Goal: Task Accomplishment & Management: Manage account settings

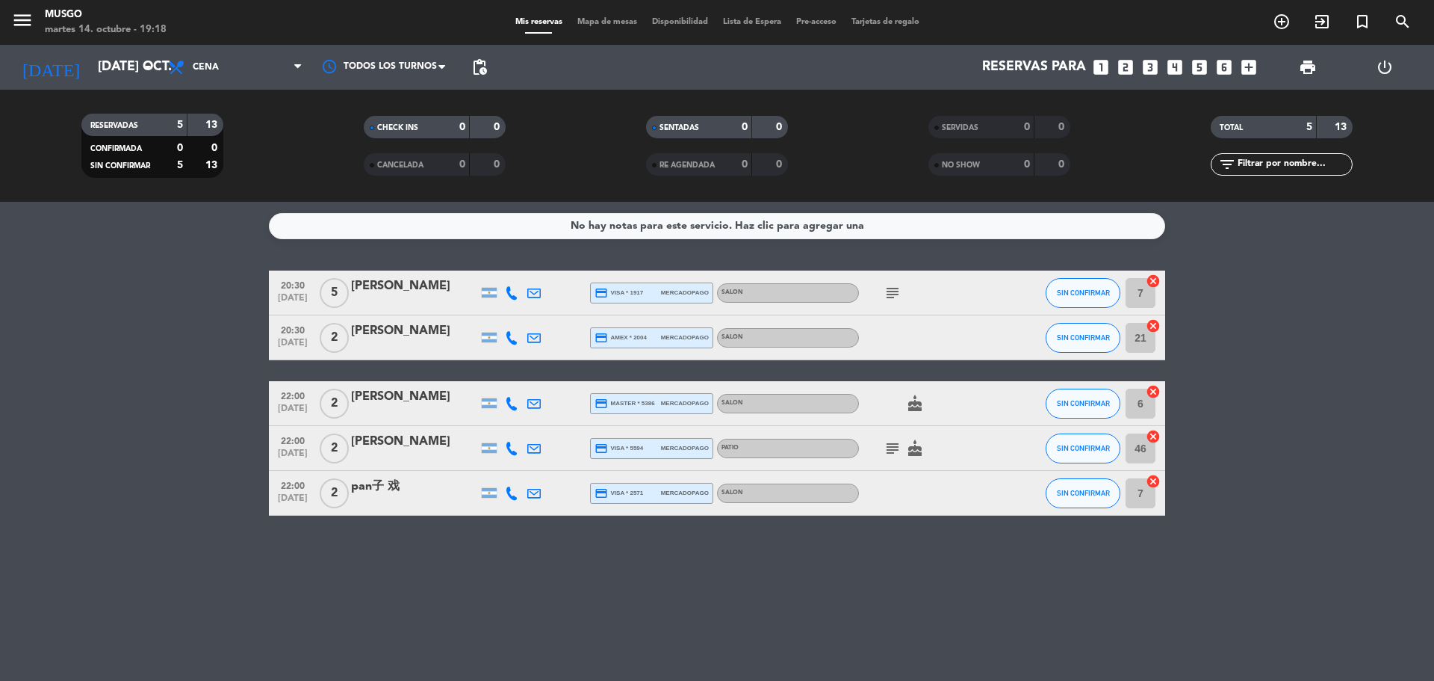
click at [1121, 62] on icon "looks_two" at bounding box center [1125, 67] width 19 height 19
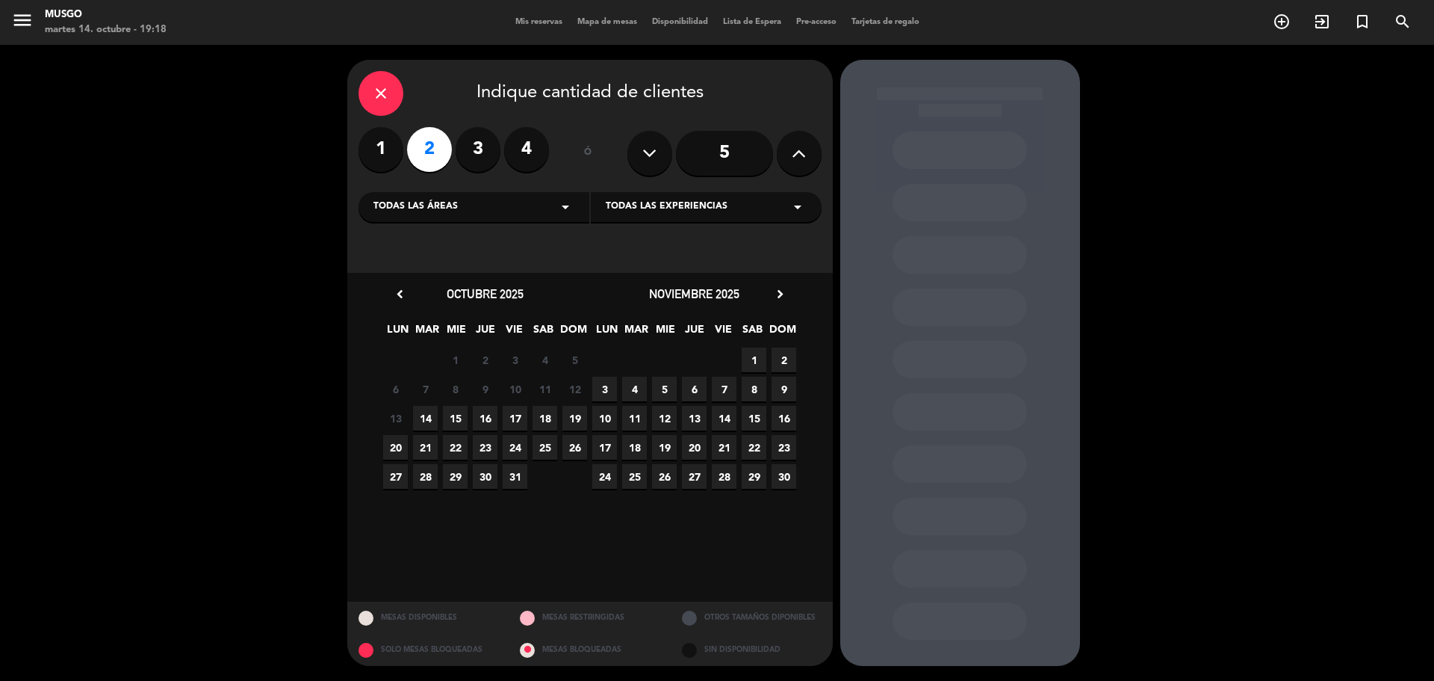
click at [488, 414] on span "16" at bounding box center [485, 418] width 25 height 25
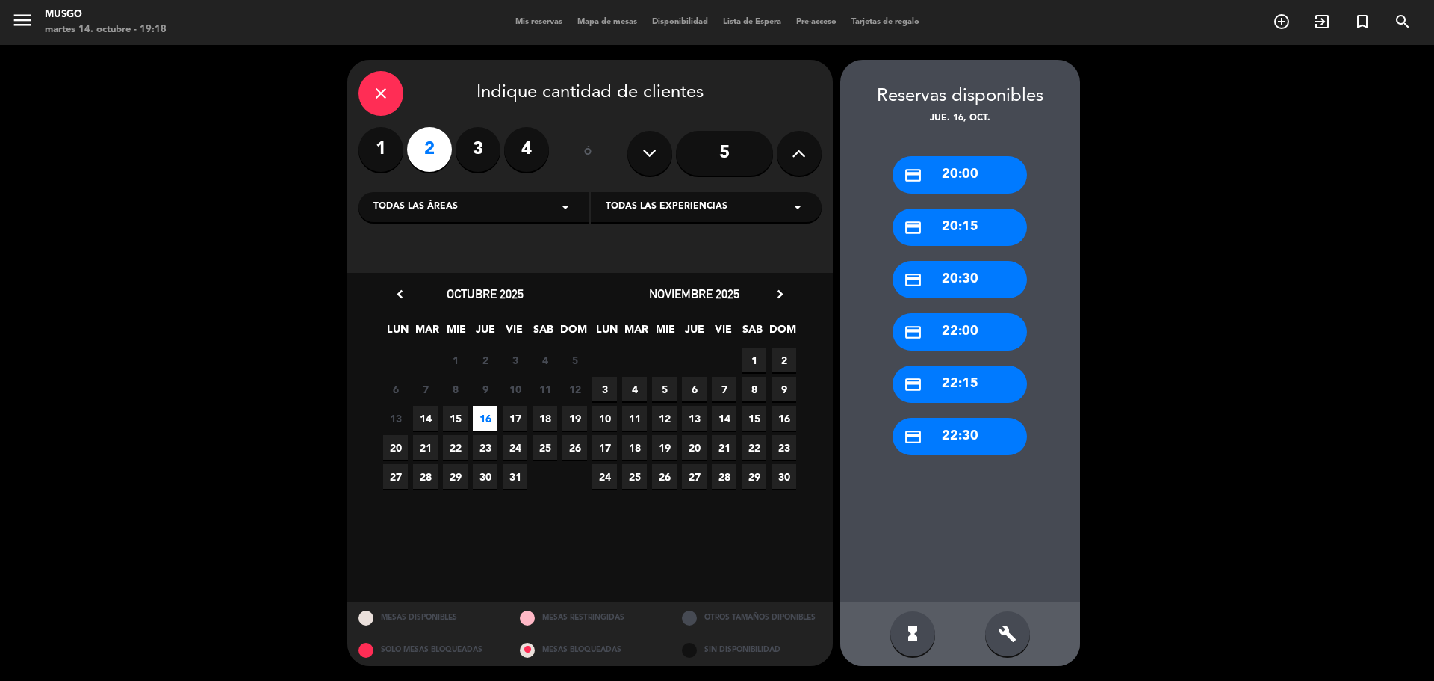
click at [937, 164] on div "credit_card 20:00" at bounding box center [960, 174] width 134 height 37
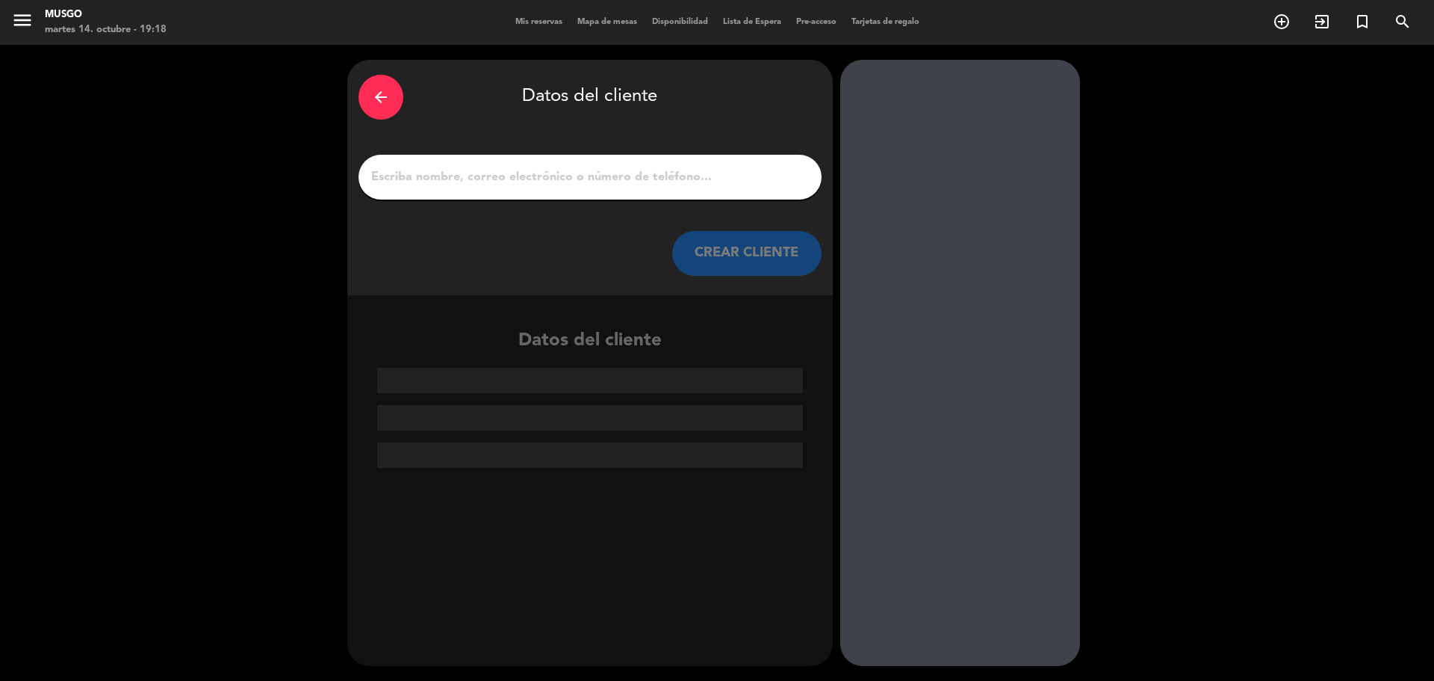
click at [576, 181] on input "1" at bounding box center [590, 177] width 441 height 21
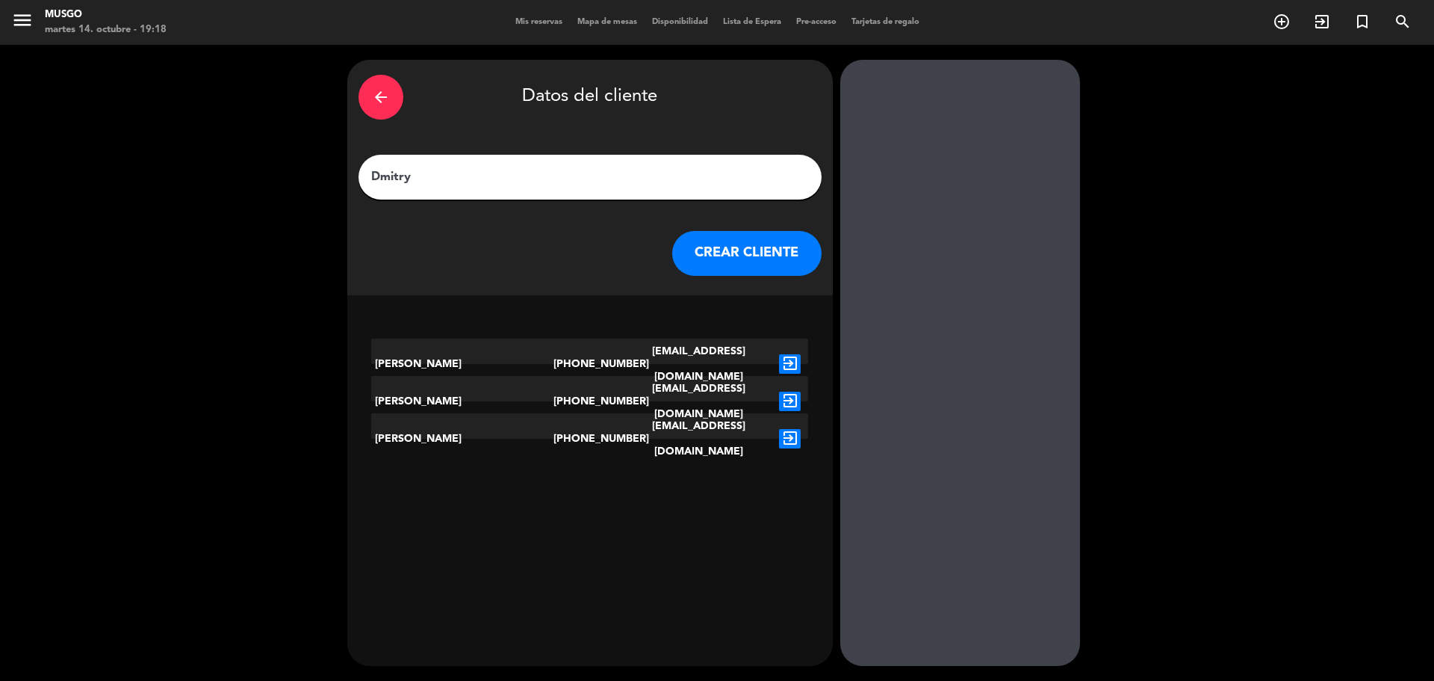
type input "Dmitry"
click at [716, 239] on button "CREAR CLIENTE" at bounding box center [746, 253] width 149 height 45
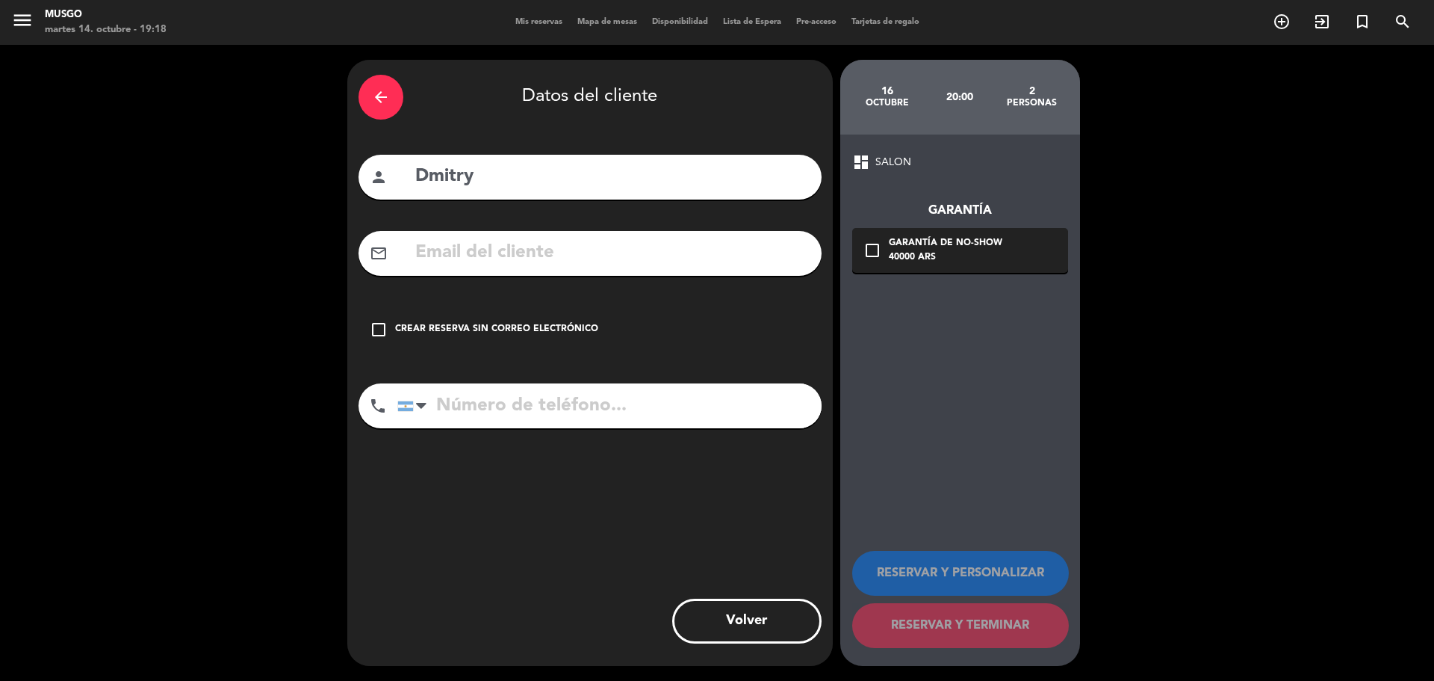
click at [442, 332] on div "Crear reserva sin correo electrónico" at bounding box center [496, 329] width 203 height 15
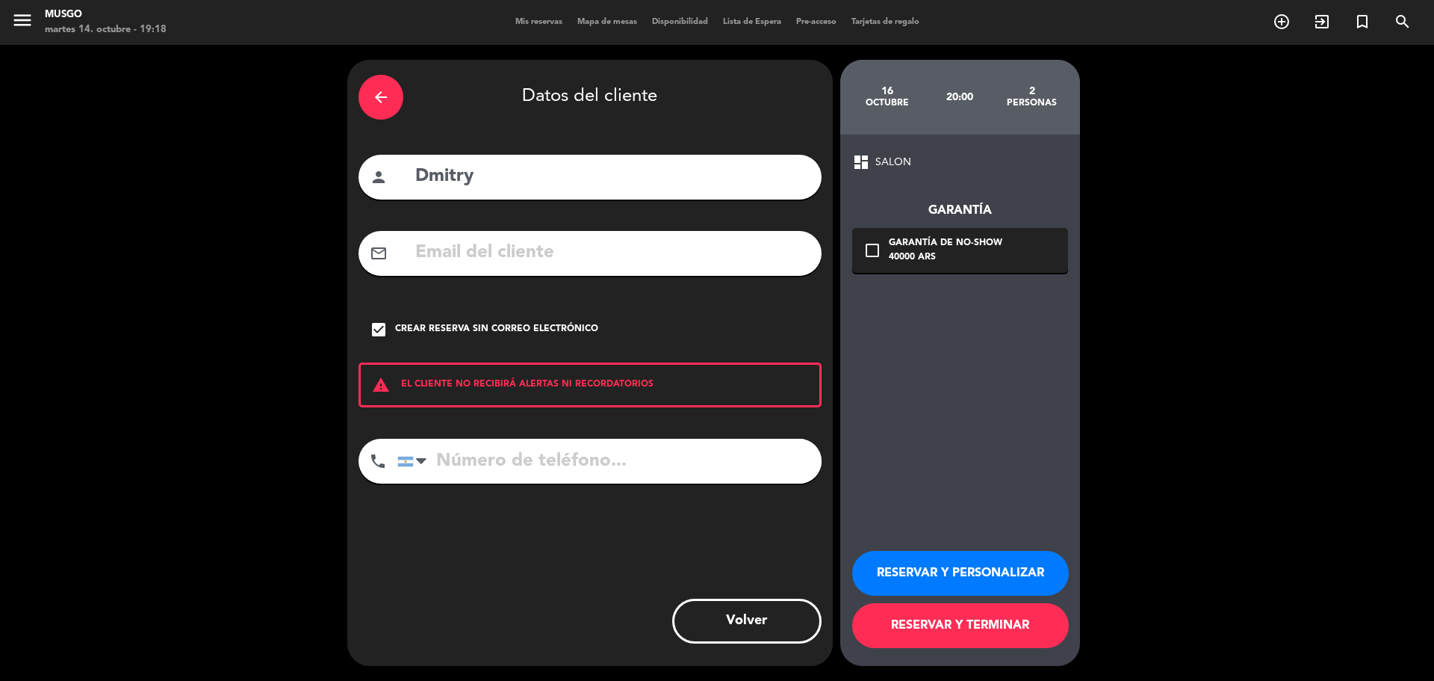
click at [950, 562] on button "RESERVAR Y PERSONALIZAR" at bounding box center [960, 573] width 217 height 45
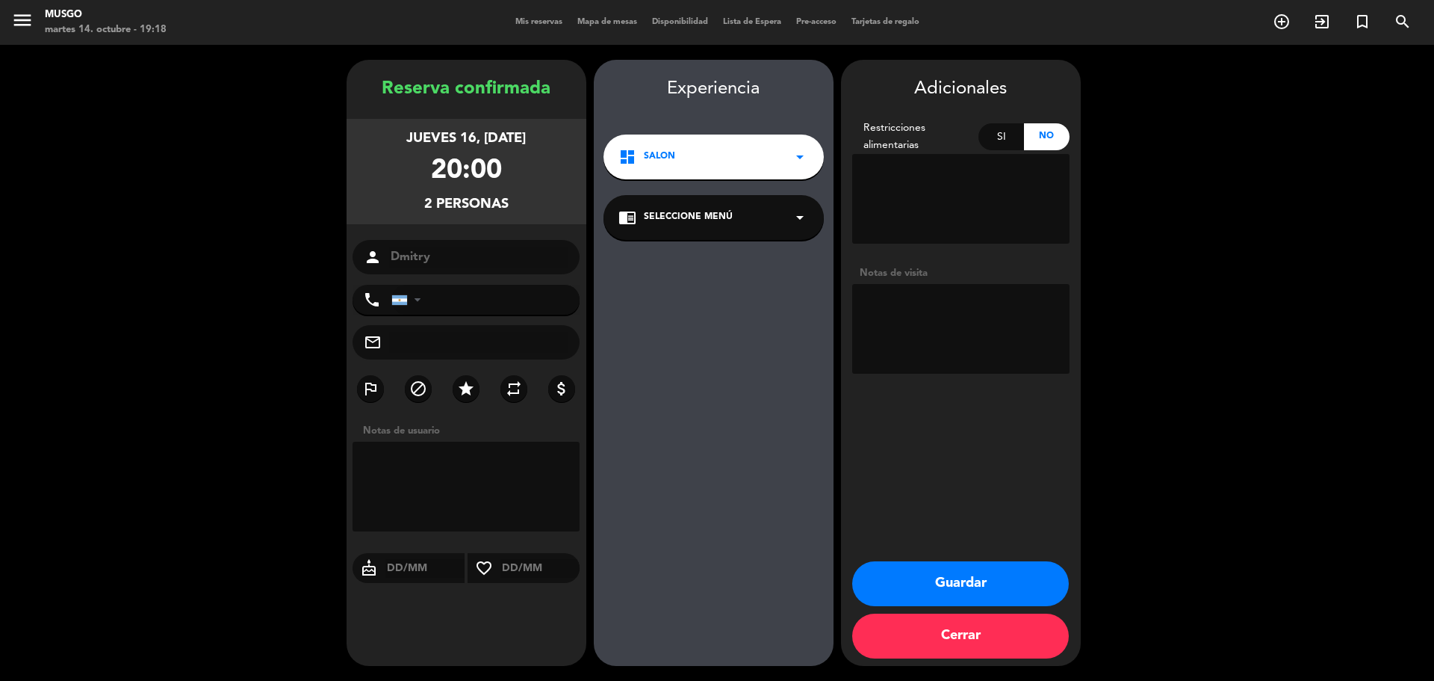
click at [917, 318] on textarea at bounding box center [960, 329] width 217 height 90
type textarea "mesa 41"
click at [946, 585] on button "Guardar" at bounding box center [960, 583] width 217 height 45
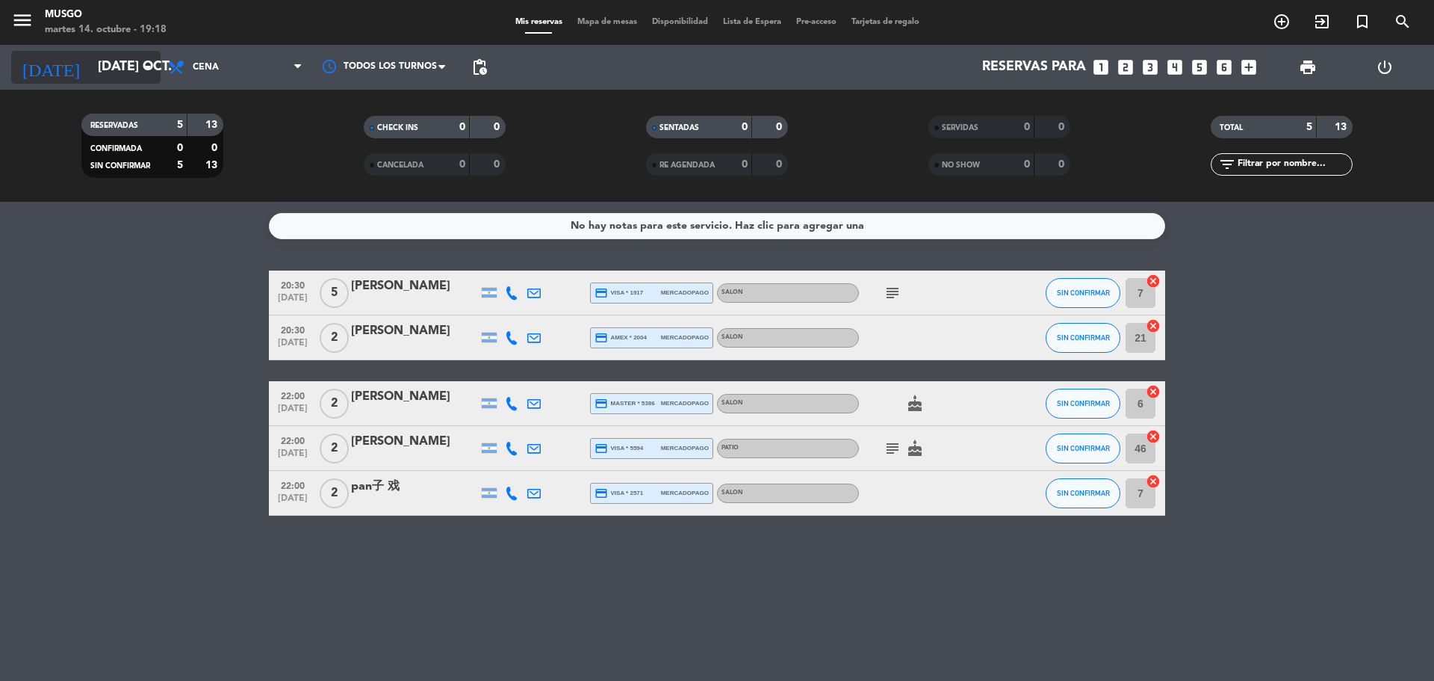
click at [140, 74] on icon "arrow_drop_down" at bounding box center [148, 67] width 18 height 18
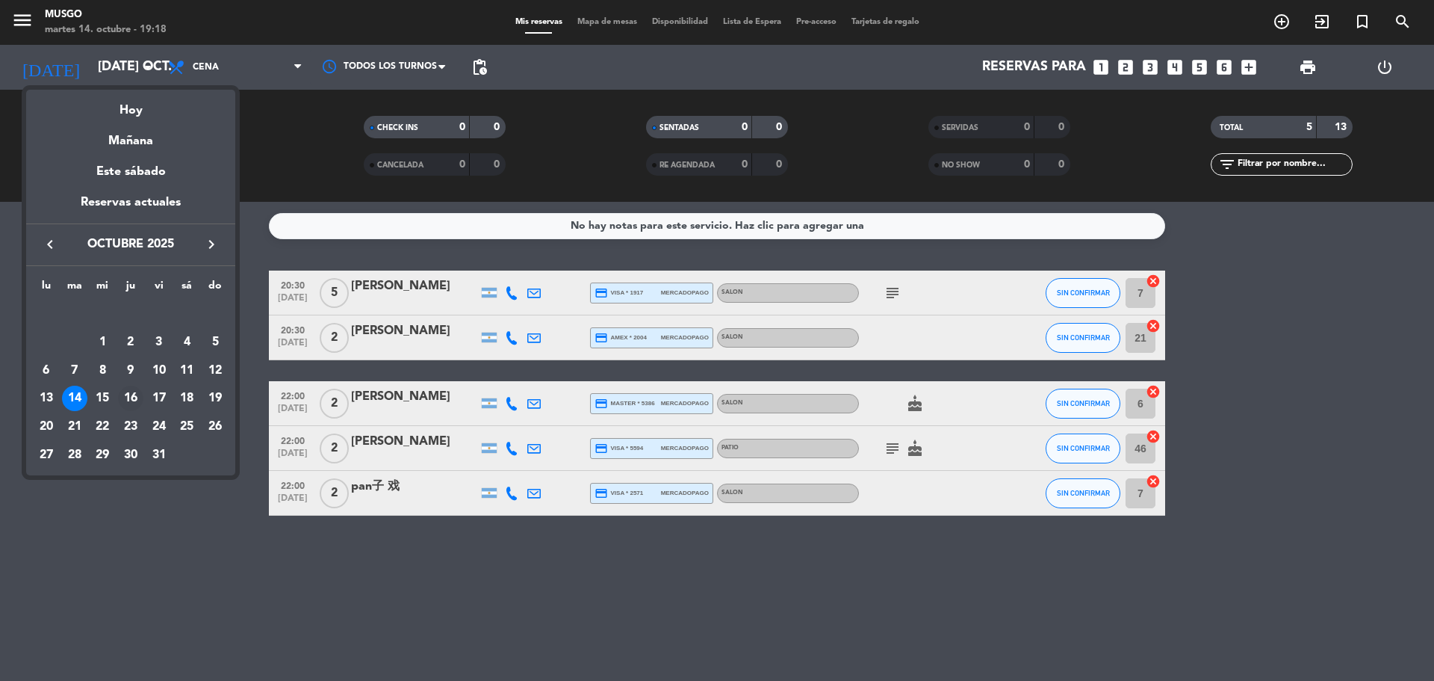
click at [130, 398] on div "16" at bounding box center [130, 397] width 25 height 25
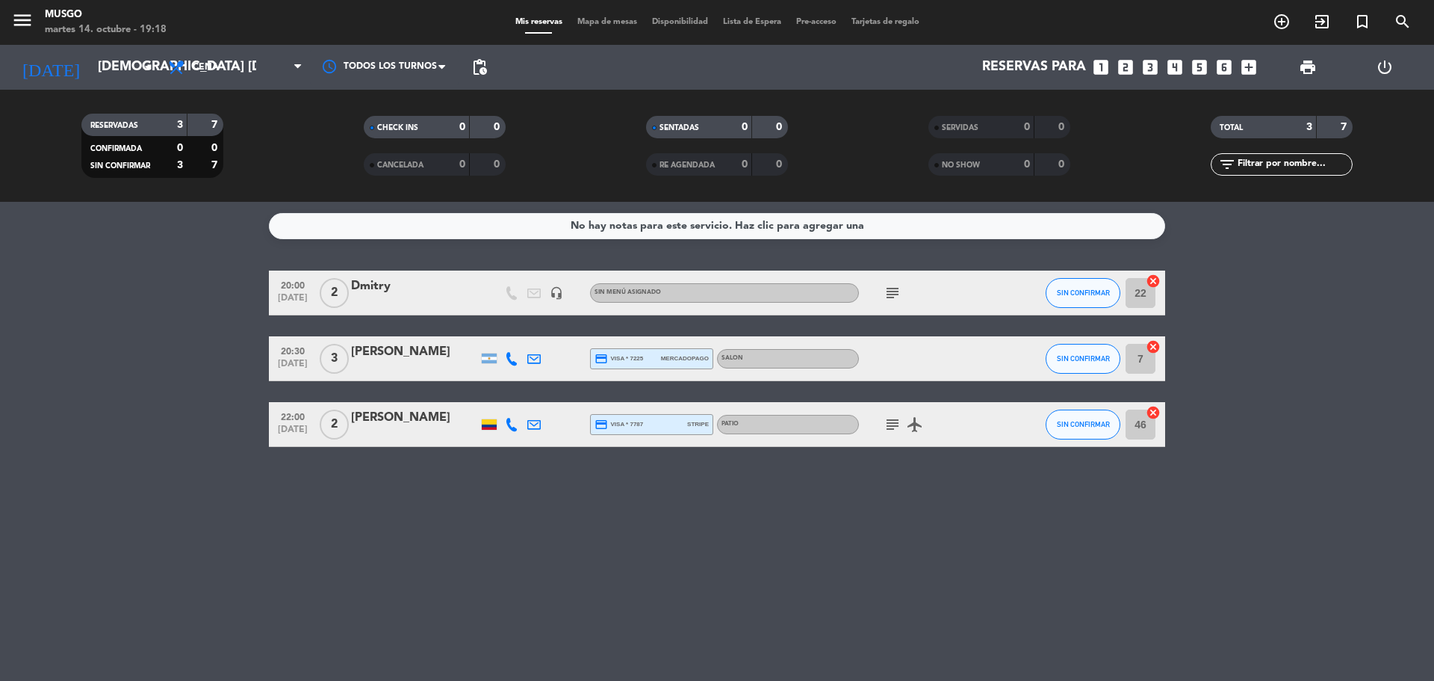
click at [408, 297] on div at bounding box center [414, 303] width 127 height 12
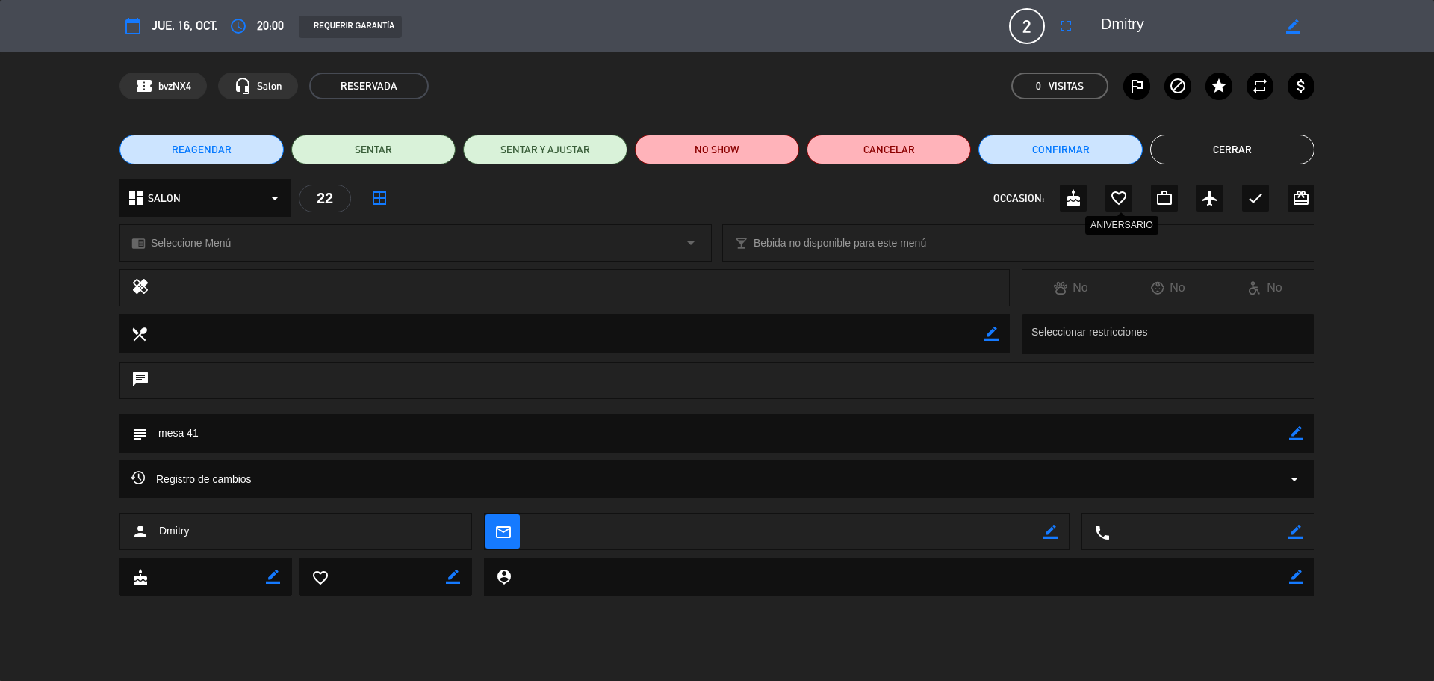
click at [1132, 196] on div "favorite_border" at bounding box center [1119, 198] width 27 height 27
click at [1201, 152] on button "Cerrar" at bounding box center [1232, 149] width 164 height 30
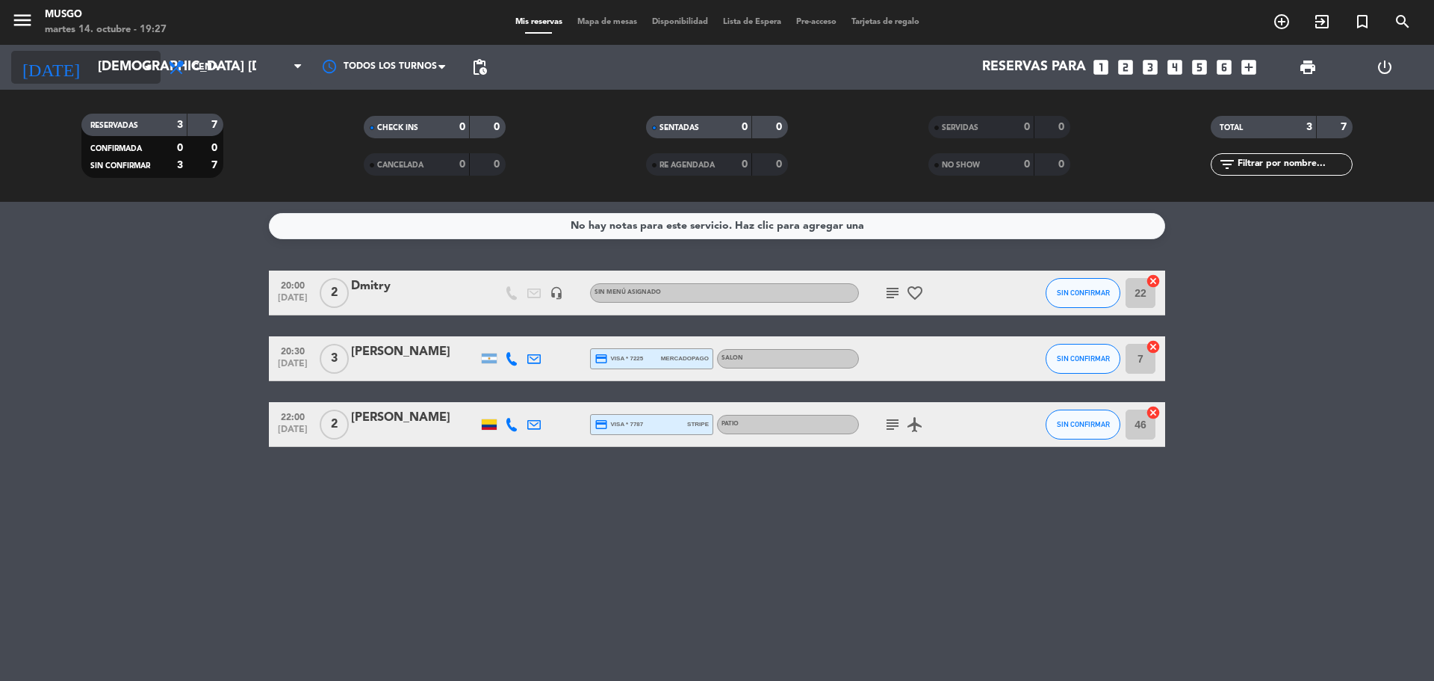
click at [127, 63] on input "[DEMOGRAPHIC_DATA] [DATE]" at bounding box center [176, 67] width 173 height 30
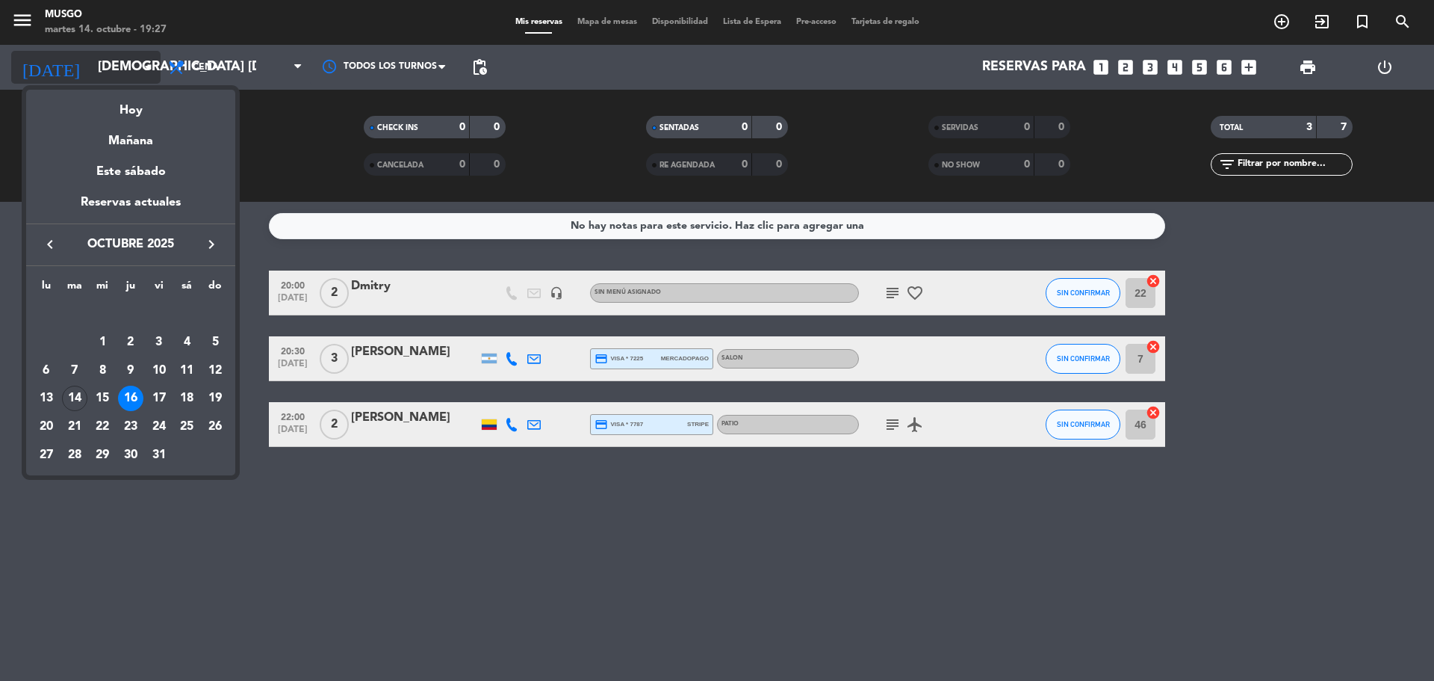
click at [127, 63] on div at bounding box center [717, 340] width 1434 height 681
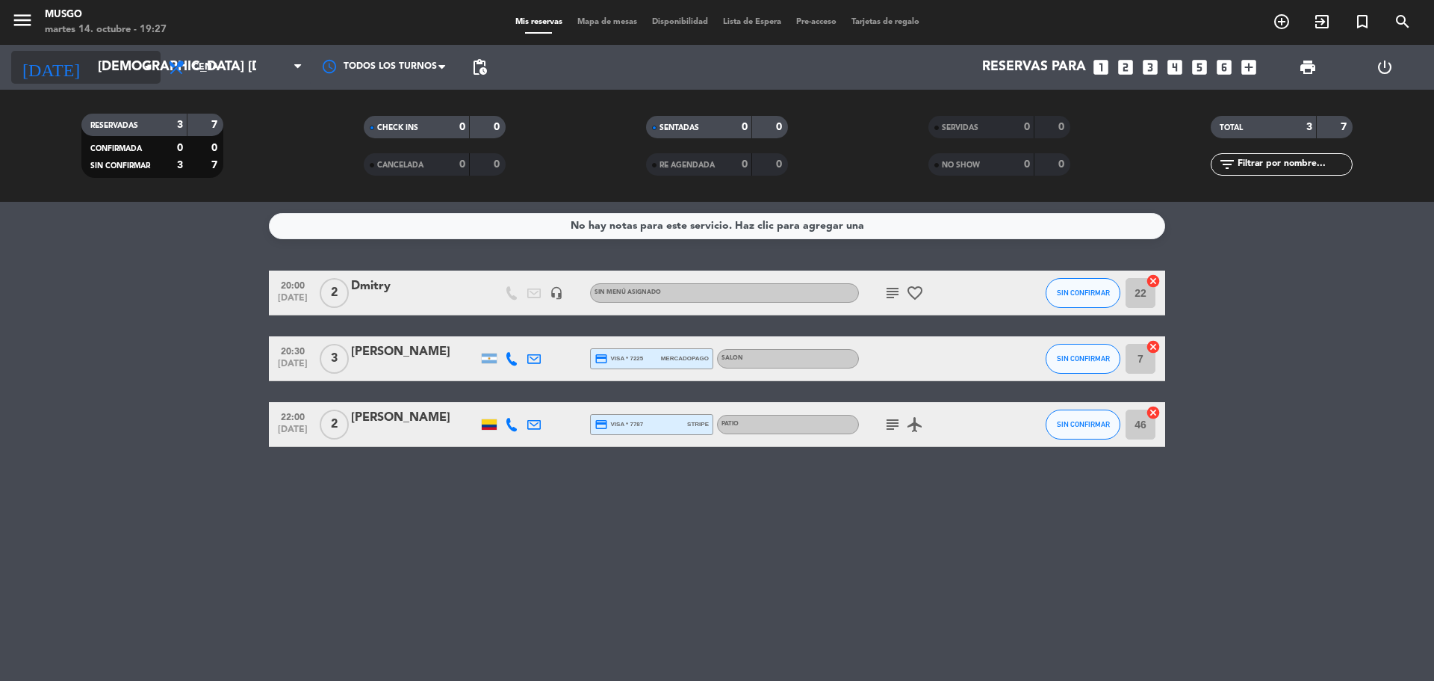
click at [127, 63] on input "[DEMOGRAPHIC_DATA] [DATE]" at bounding box center [176, 67] width 173 height 30
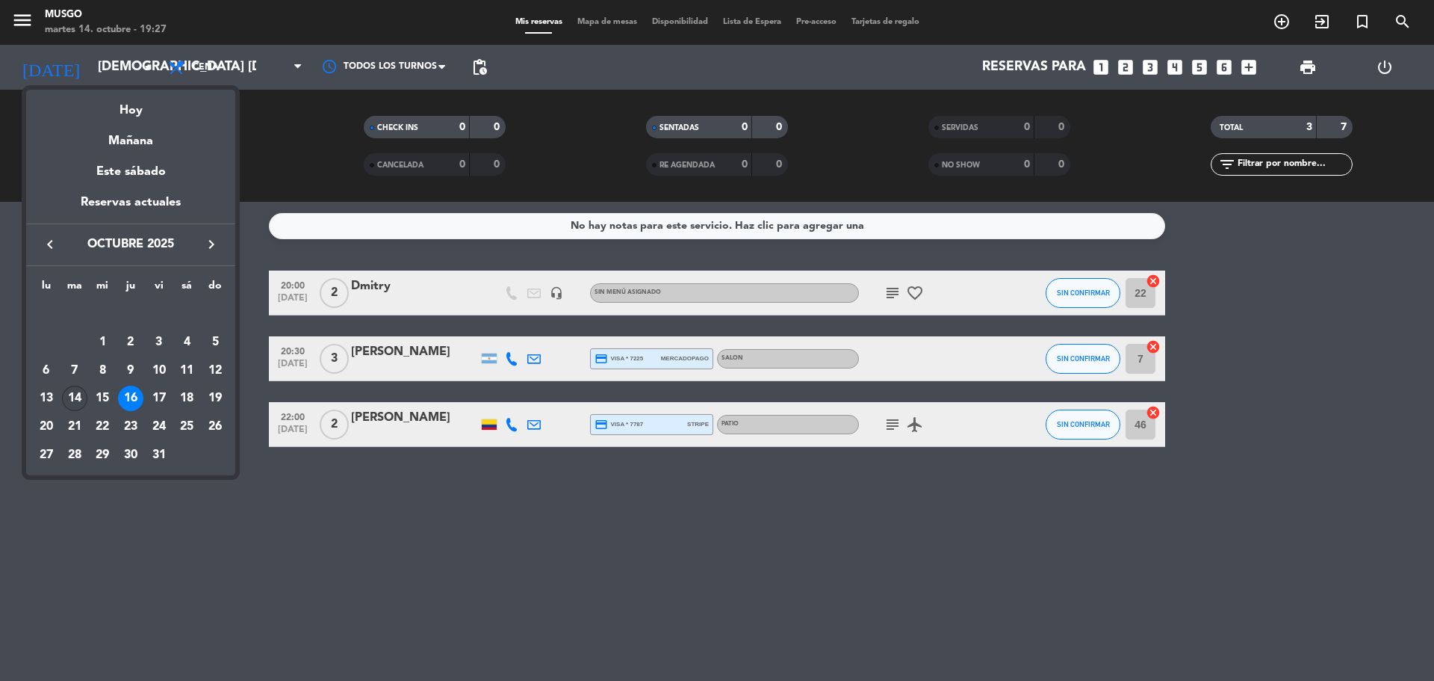
click at [66, 393] on div "14" at bounding box center [74, 397] width 25 height 25
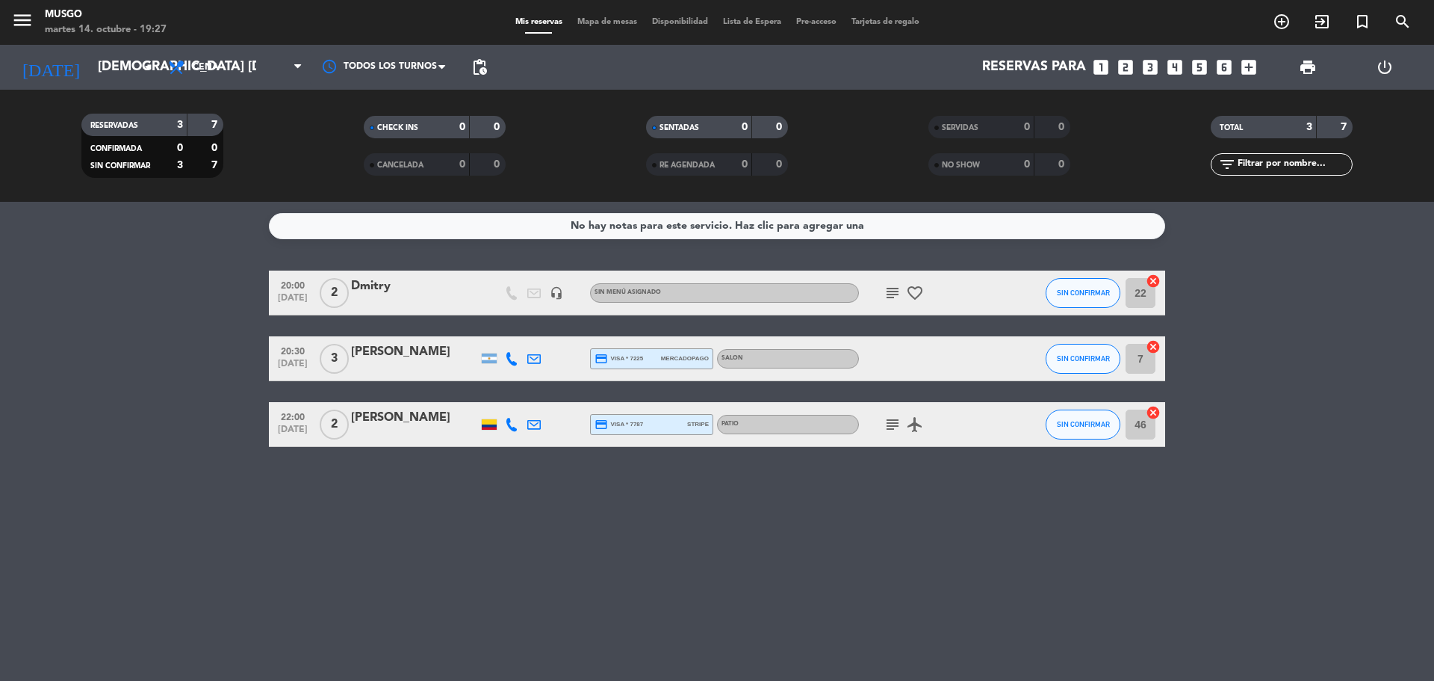
type input "[DATE] oct."
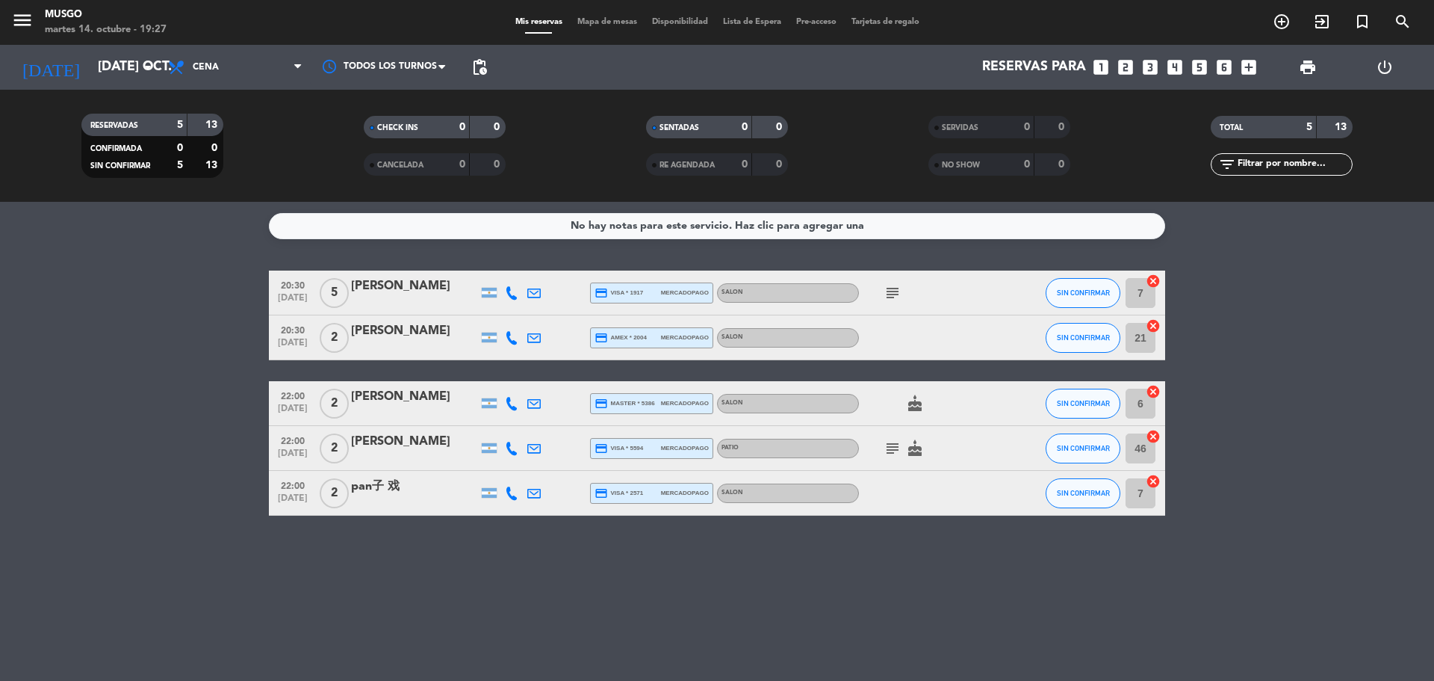
click at [108, 285] on bookings-row "20:30 [DATE] 5 [PERSON_NAME] credit_card visa * 1917 mercadopago SALON subject …" at bounding box center [717, 392] width 1434 height 245
click at [1309, 65] on span "print" at bounding box center [1308, 67] width 18 height 18
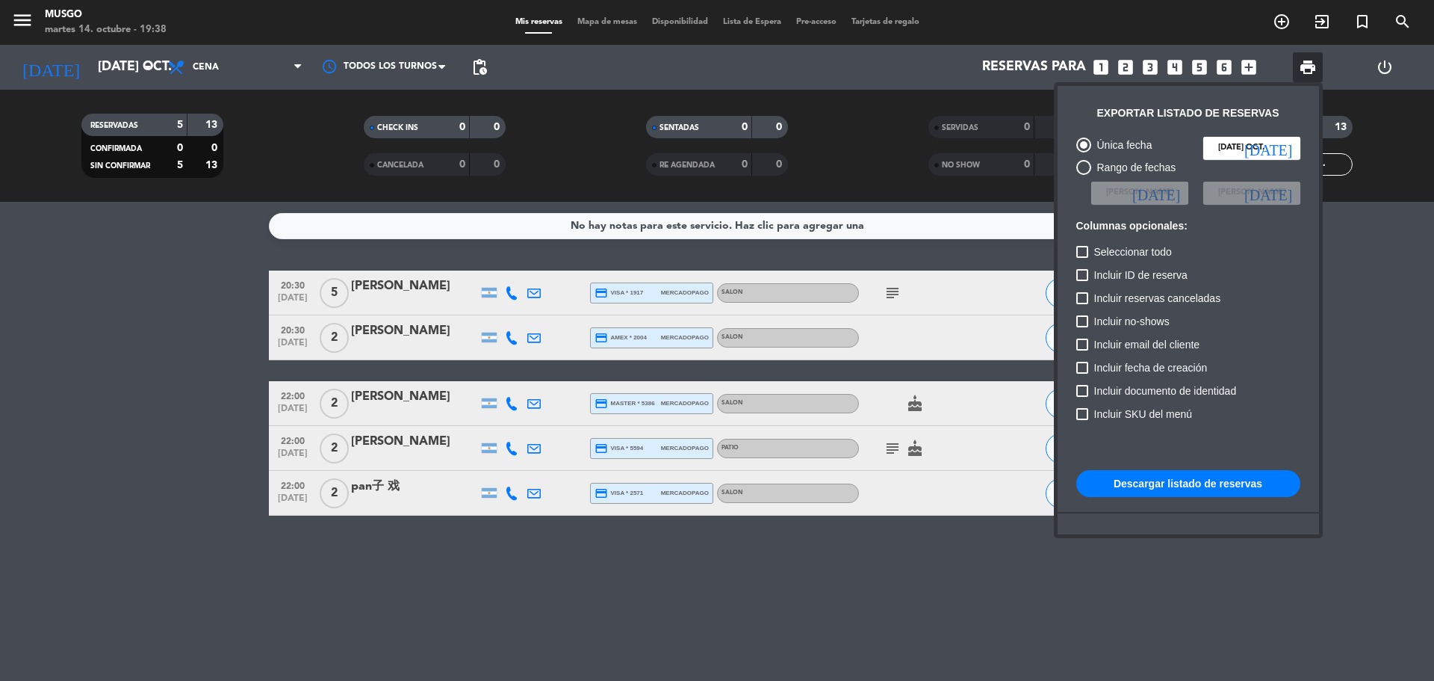
click at [1142, 485] on button "Descargar listado de reservas" at bounding box center [1188, 483] width 224 height 27
click at [891, 293] on div at bounding box center [717, 340] width 1434 height 681
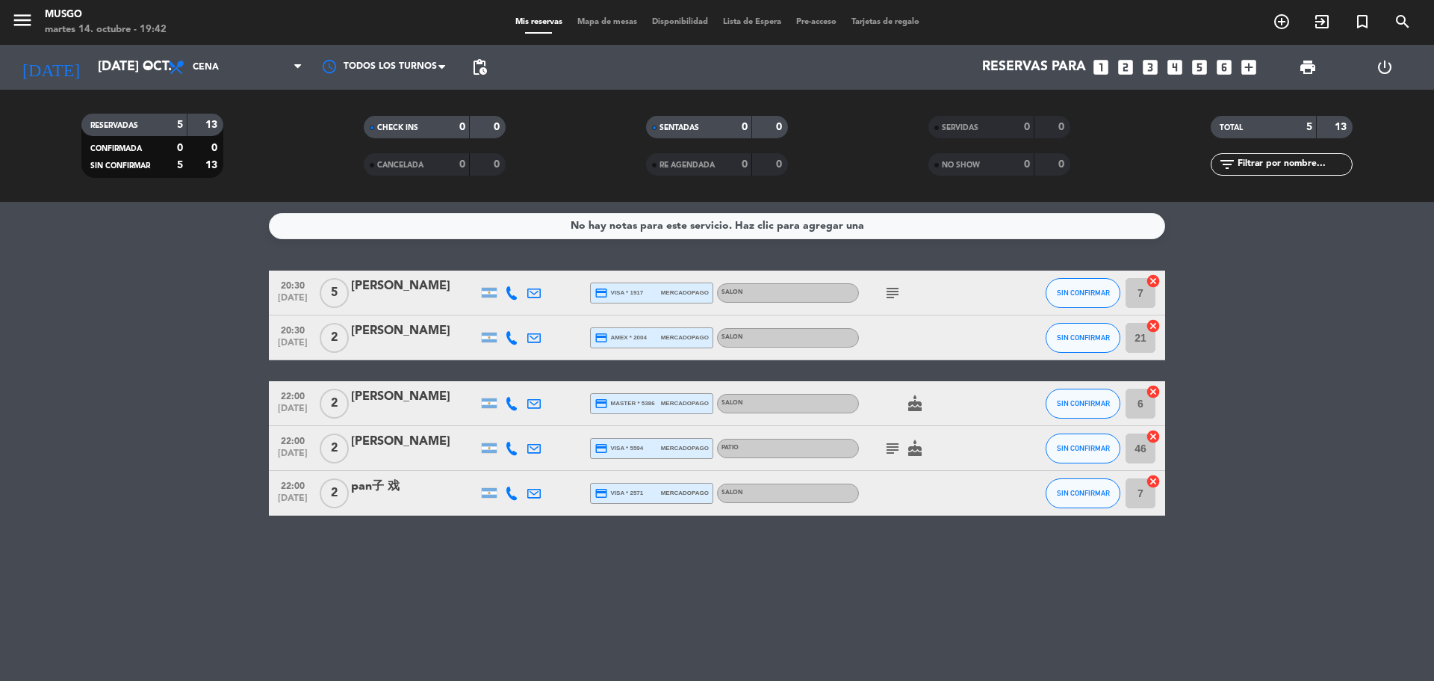
click at [891, 293] on icon "subject" at bounding box center [893, 293] width 18 height 18
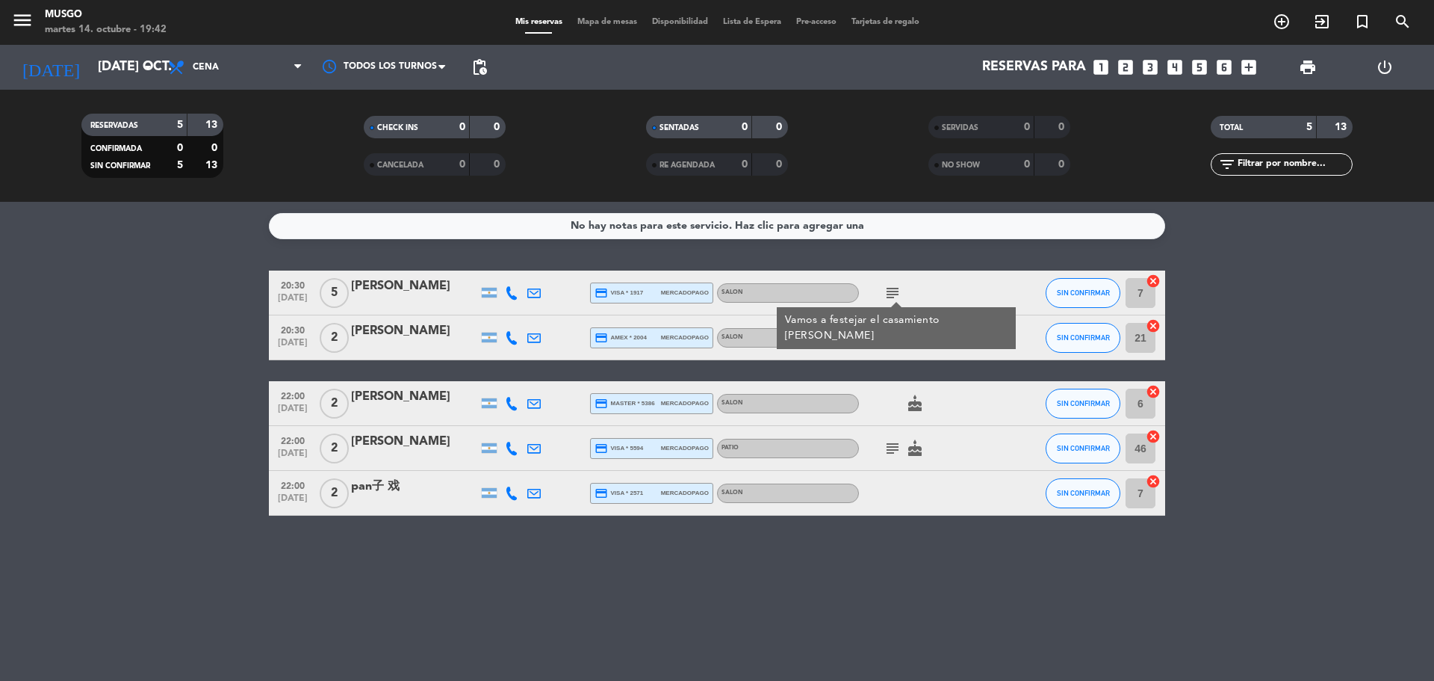
click at [912, 403] on icon "cake" at bounding box center [915, 403] width 18 height 18
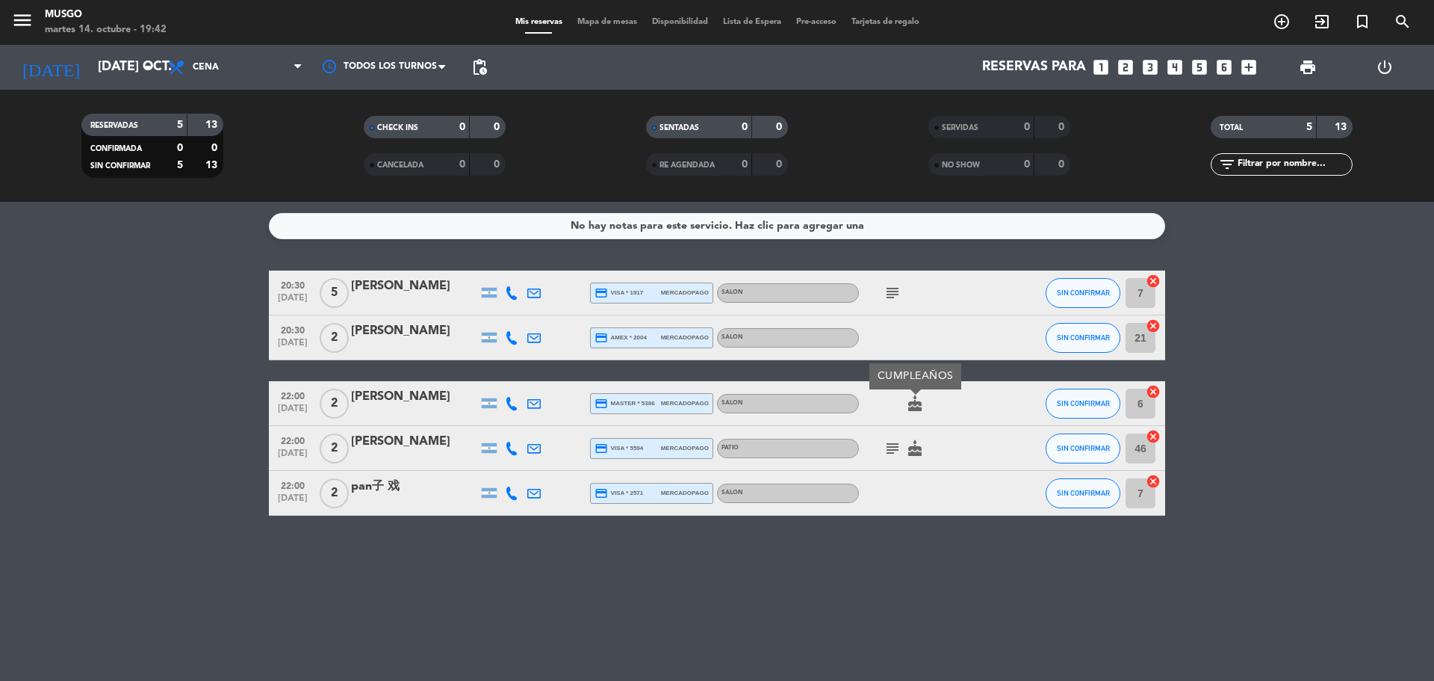
click at [913, 444] on icon "cake" at bounding box center [915, 448] width 18 height 18
click at [890, 453] on icon "subject" at bounding box center [893, 448] width 18 height 18
